Goal: Go to known website: Access a specific website the user already knows

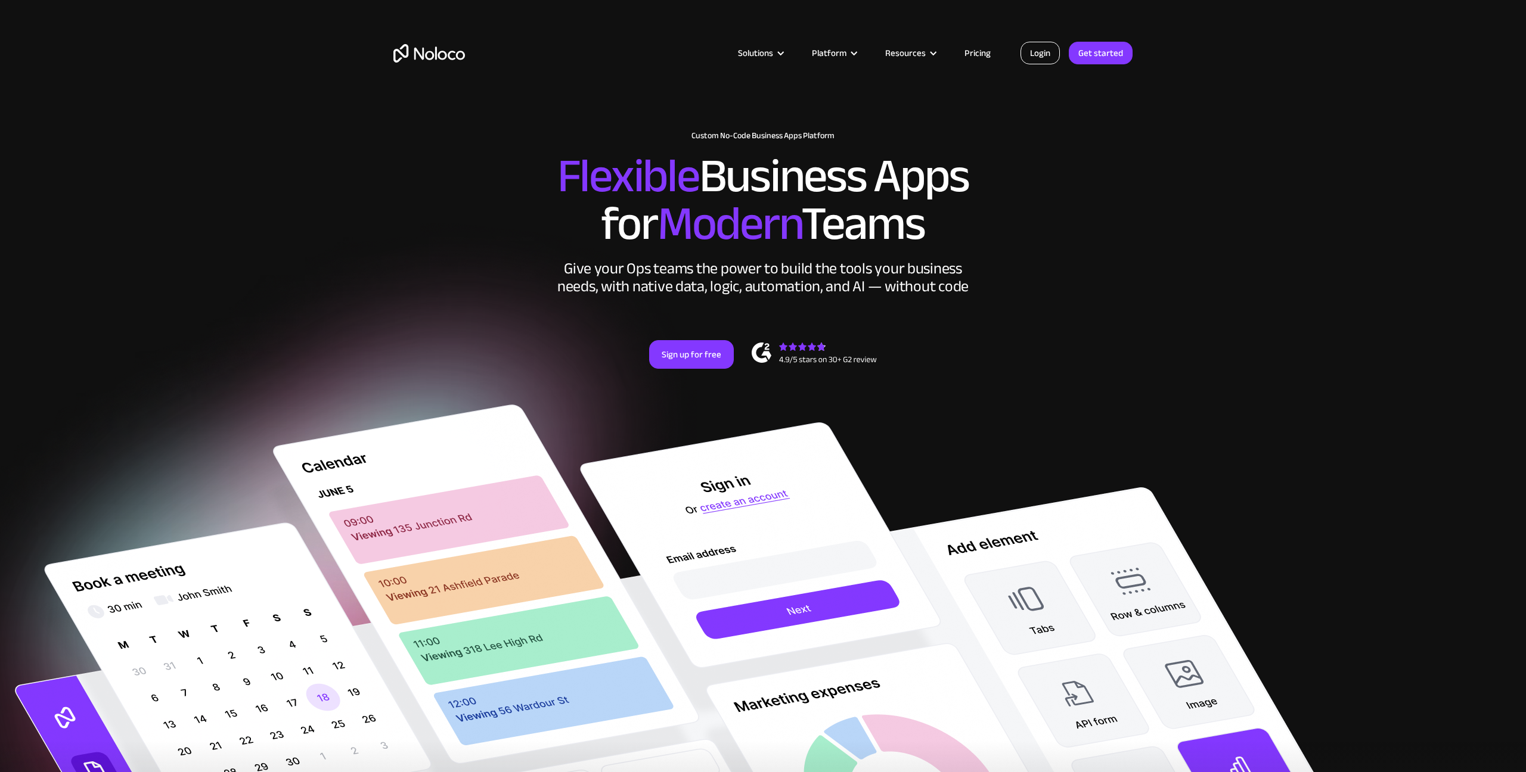
click at [1041, 55] on link "Login" at bounding box center [1039, 53] width 39 height 23
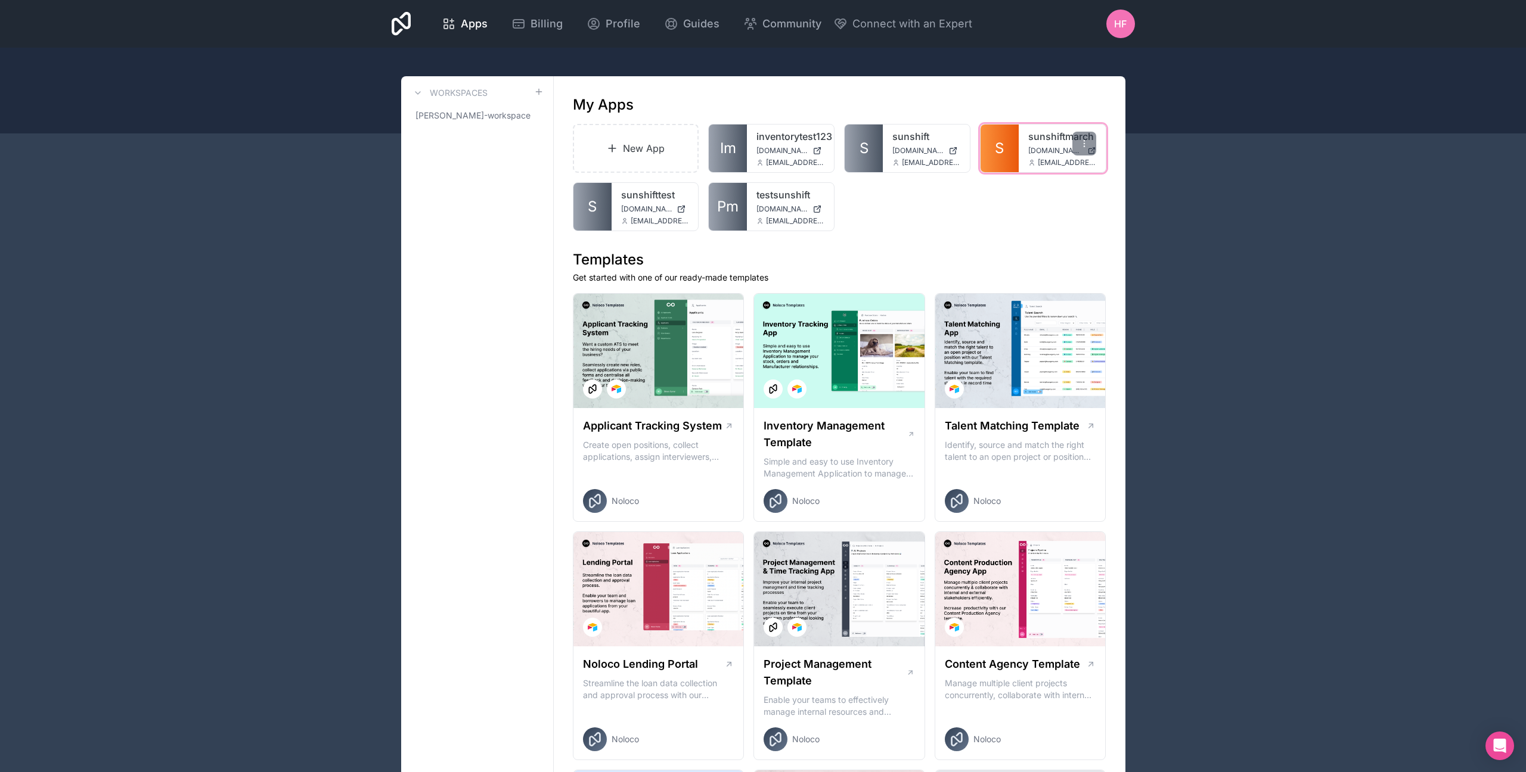
click at [1011, 159] on link "S" at bounding box center [999, 149] width 38 height 48
